Goal: Communication & Community: Answer question/provide support

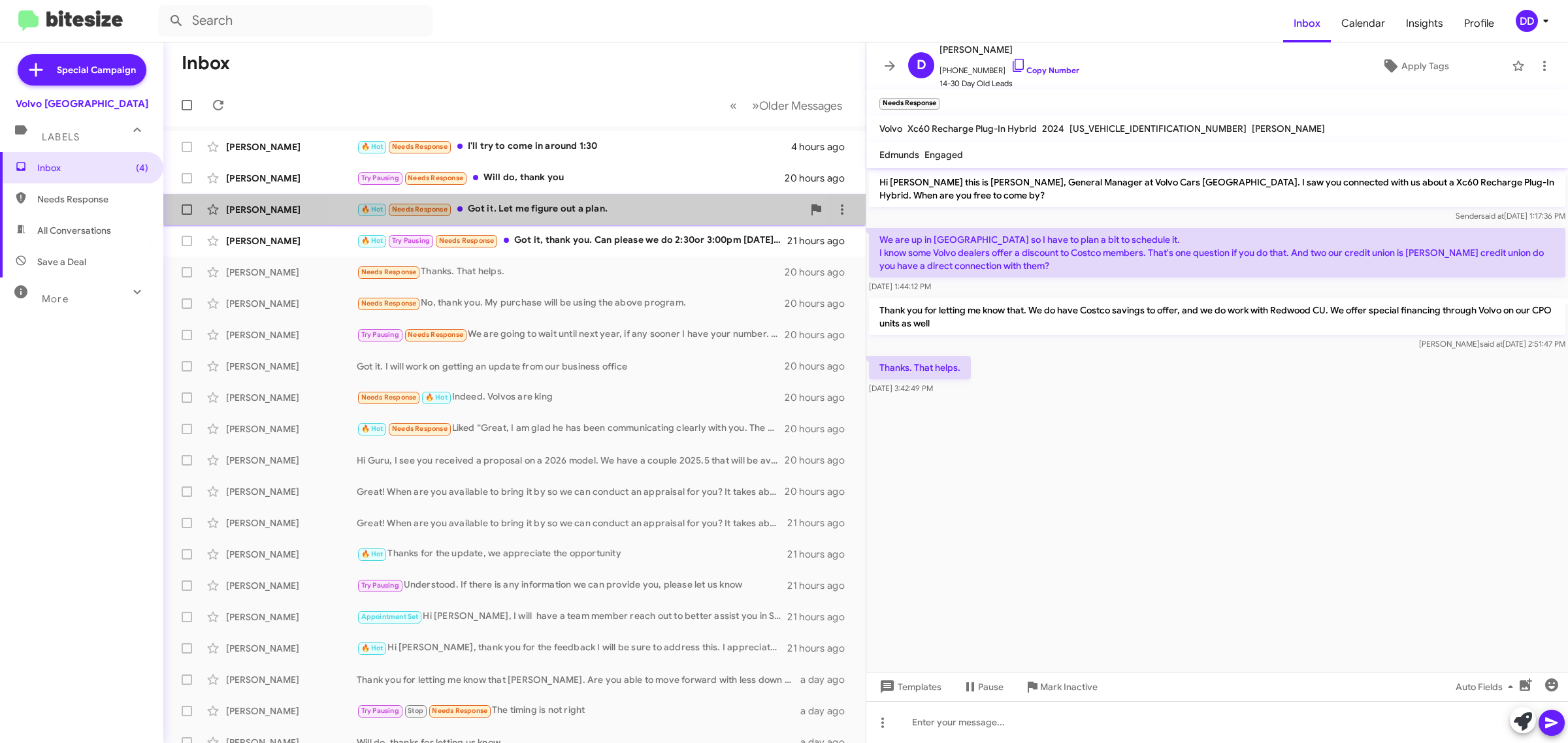
click at [540, 203] on div "🔥 Hot Needs Response Got it. Let me figure out a plan." at bounding box center [579, 209] width 446 height 15
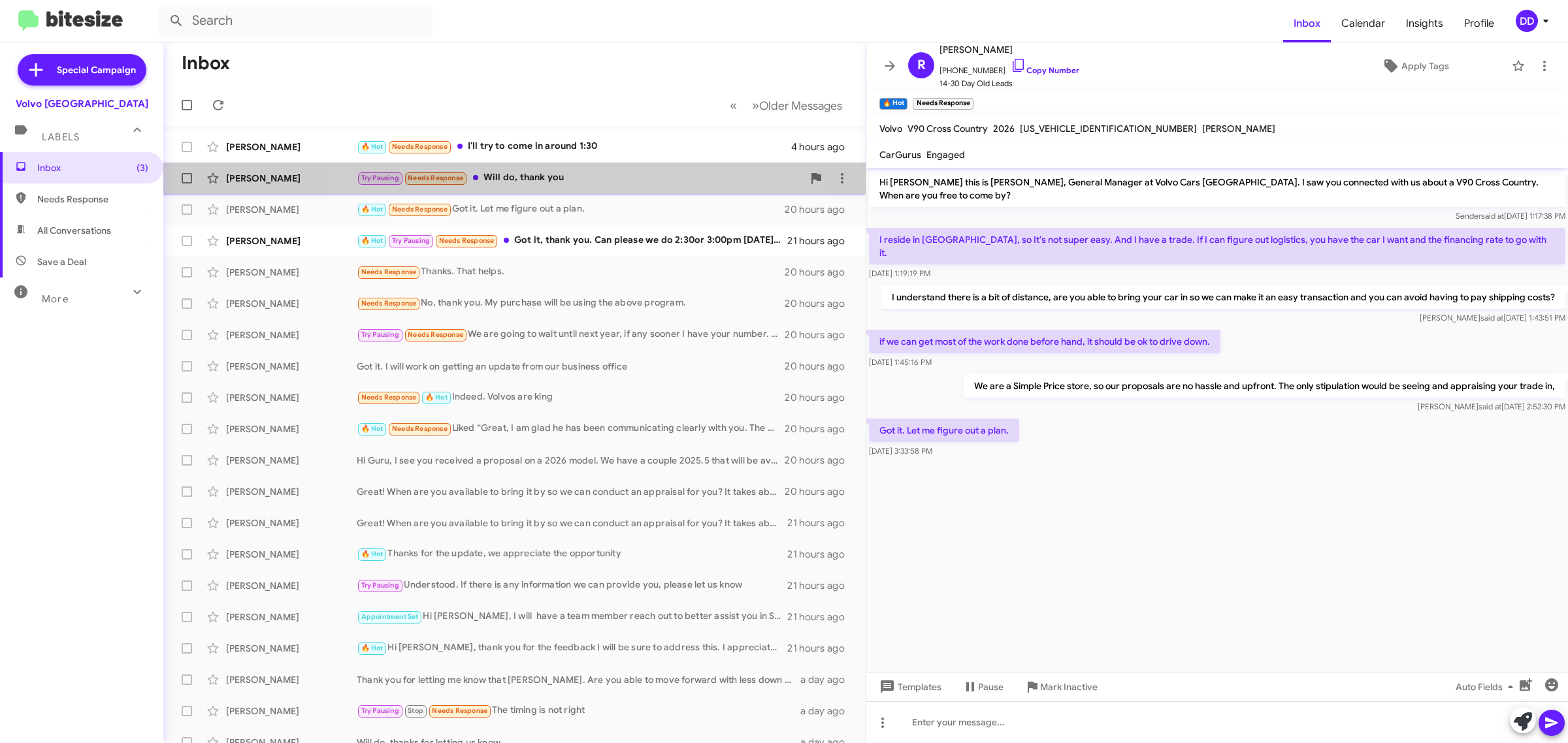
click at [553, 180] on div "Try Pausing Needs Response Will do, thank you" at bounding box center [579, 177] width 446 height 15
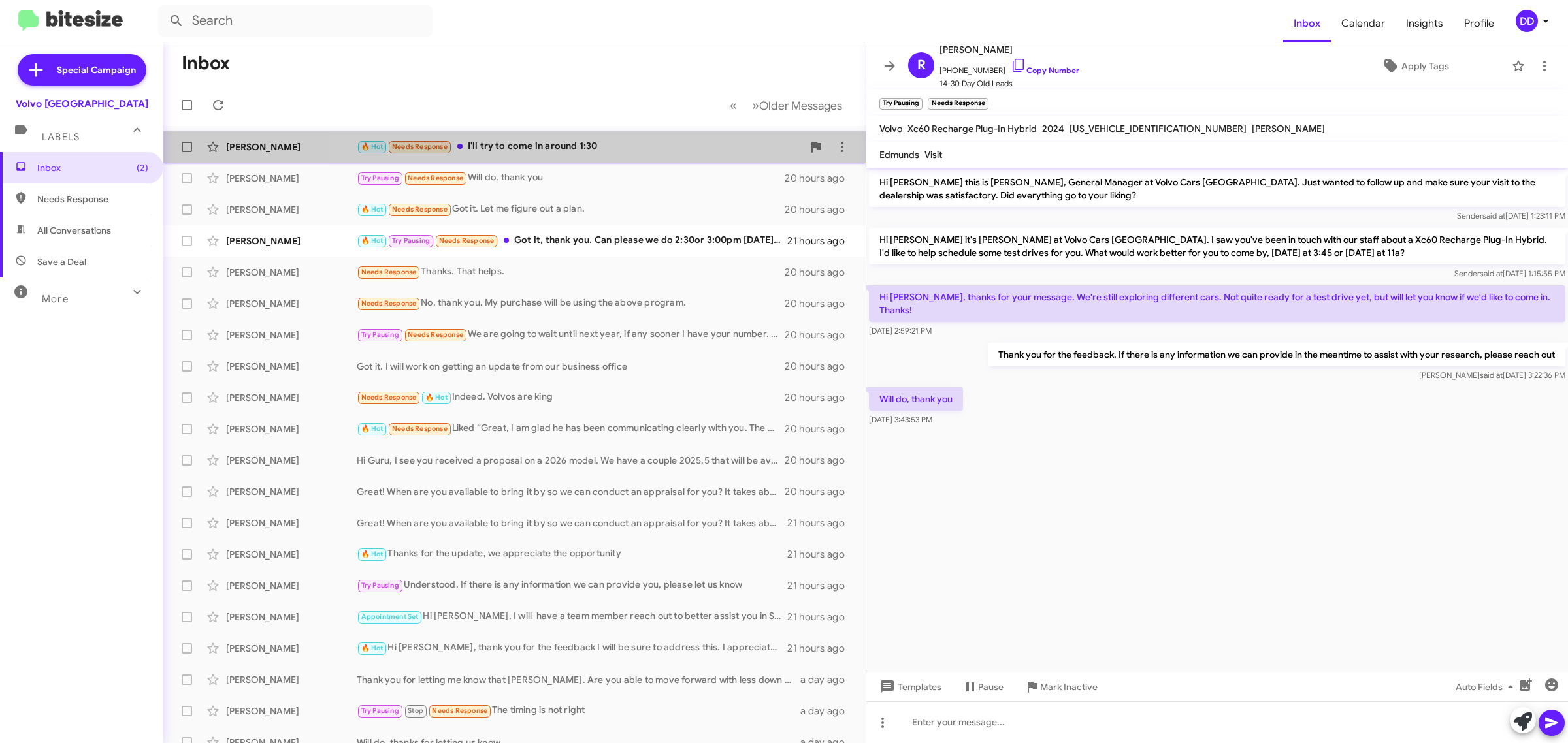
click at [585, 146] on div "🔥 Hot Needs Response I'll try to come in around 1:30" at bounding box center [579, 147] width 446 height 15
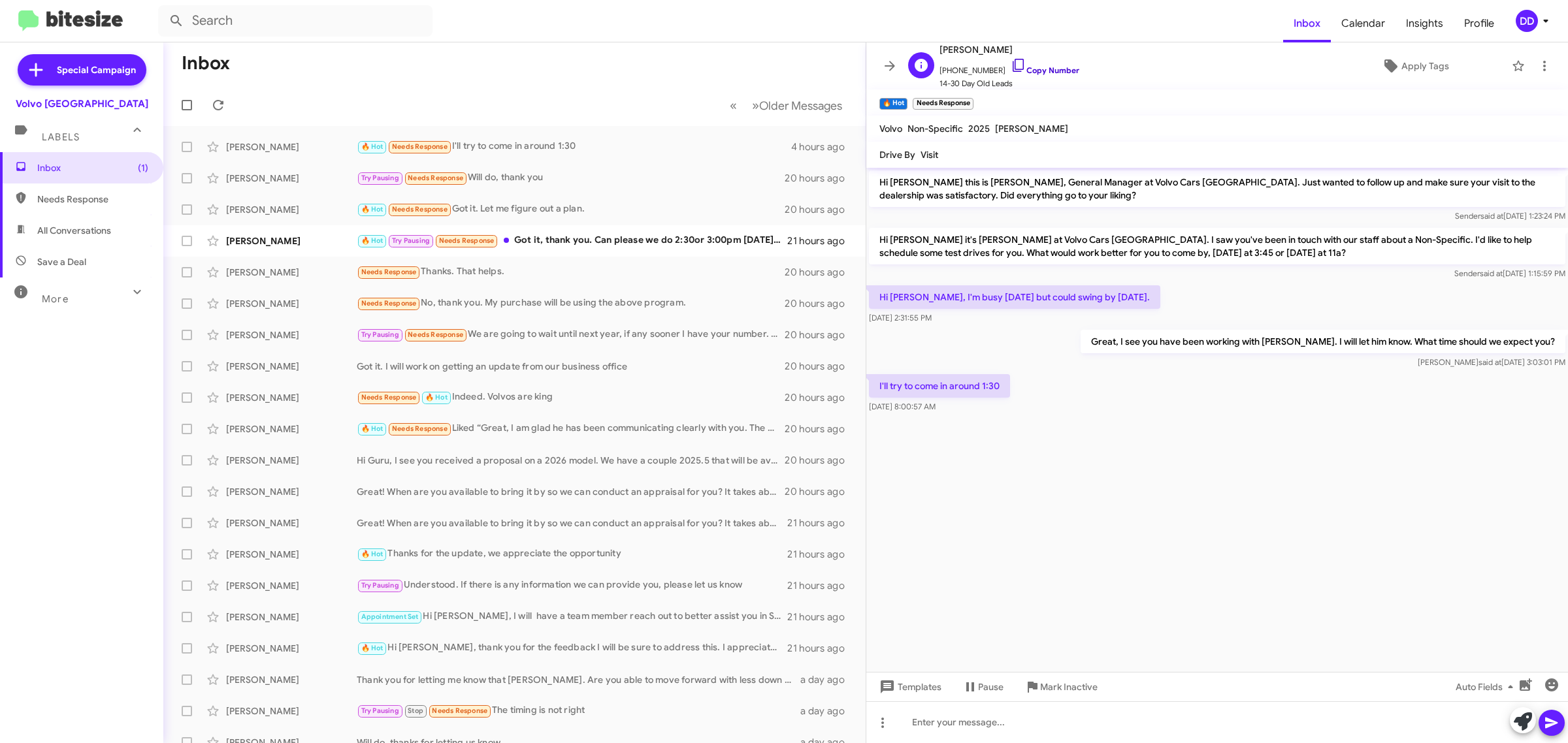
click at [1036, 68] on link "Copy Number" at bounding box center [1044, 70] width 68 height 10
click at [1104, 737] on div at bounding box center [1217, 722] width 701 height 42
click at [216, 241] on icon at bounding box center [212, 241] width 11 height 11
